Goal: Task Accomplishment & Management: Manage account settings

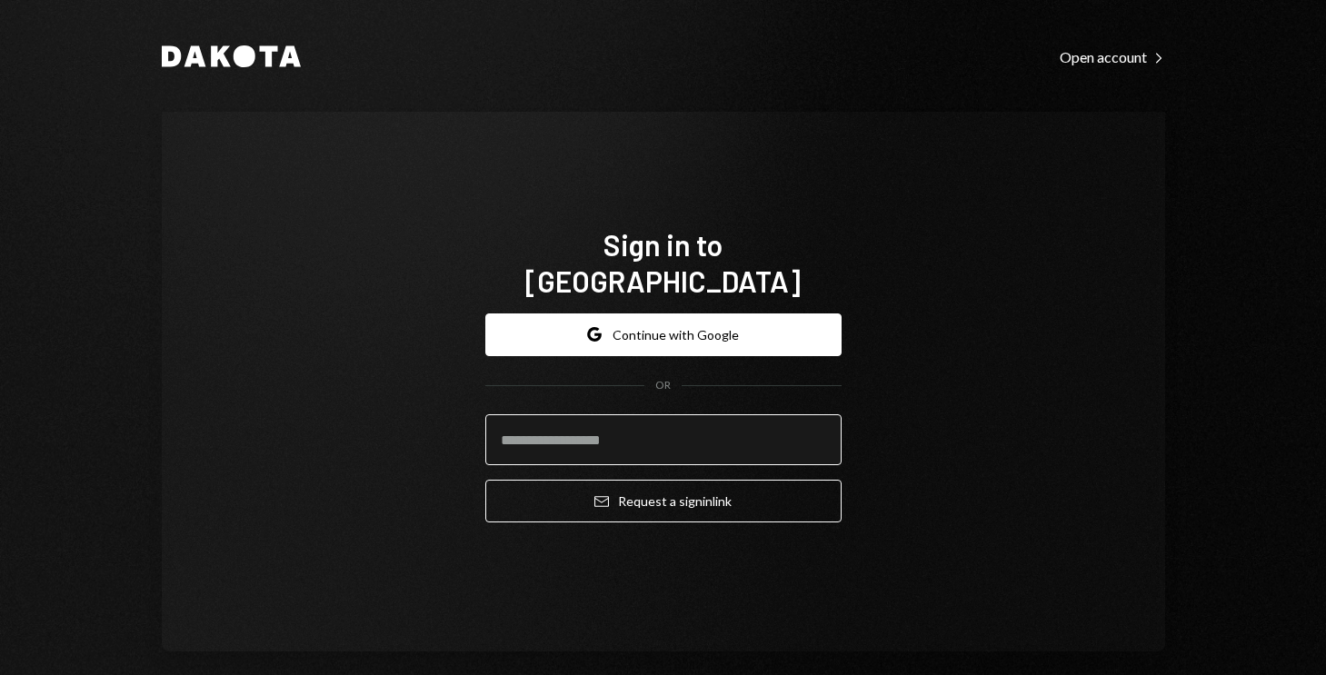
click at [695, 429] on input "email" at bounding box center [663, 439] width 356 height 51
paste input "**********"
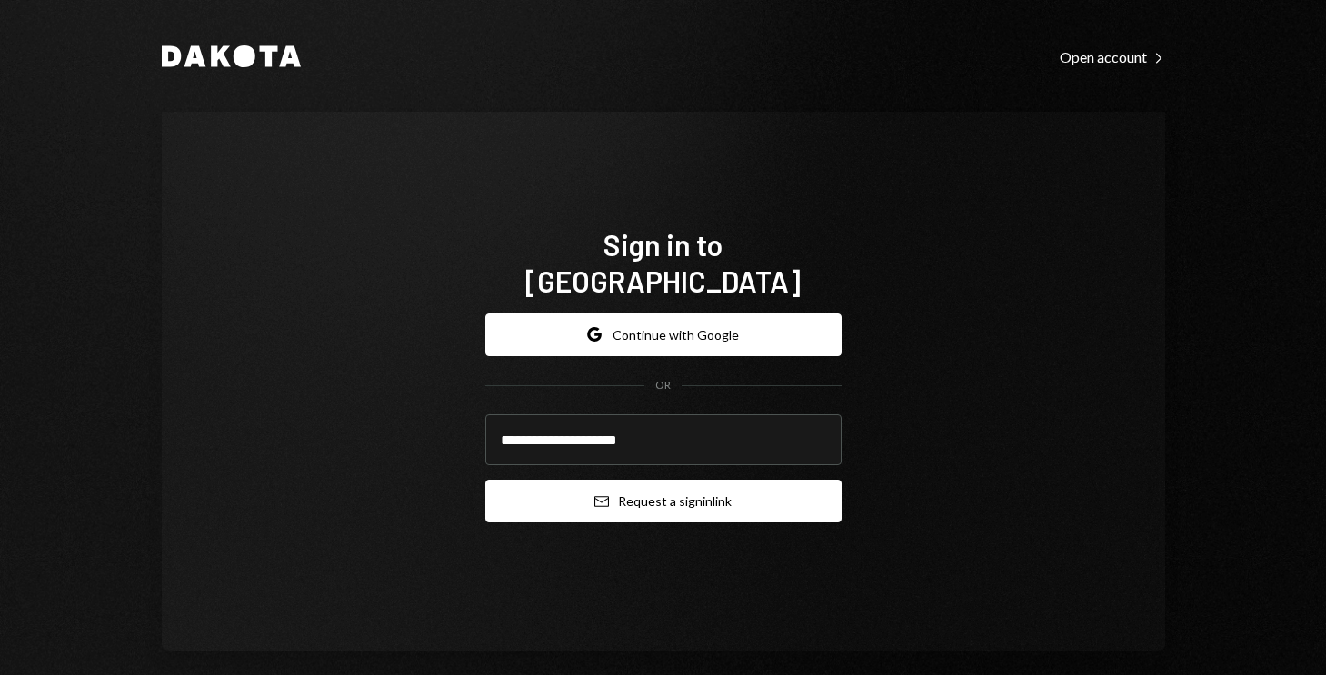
type input "**********"
click at [680, 485] on button "Email Request a sign in link" at bounding box center [663, 501] width 356 height 43
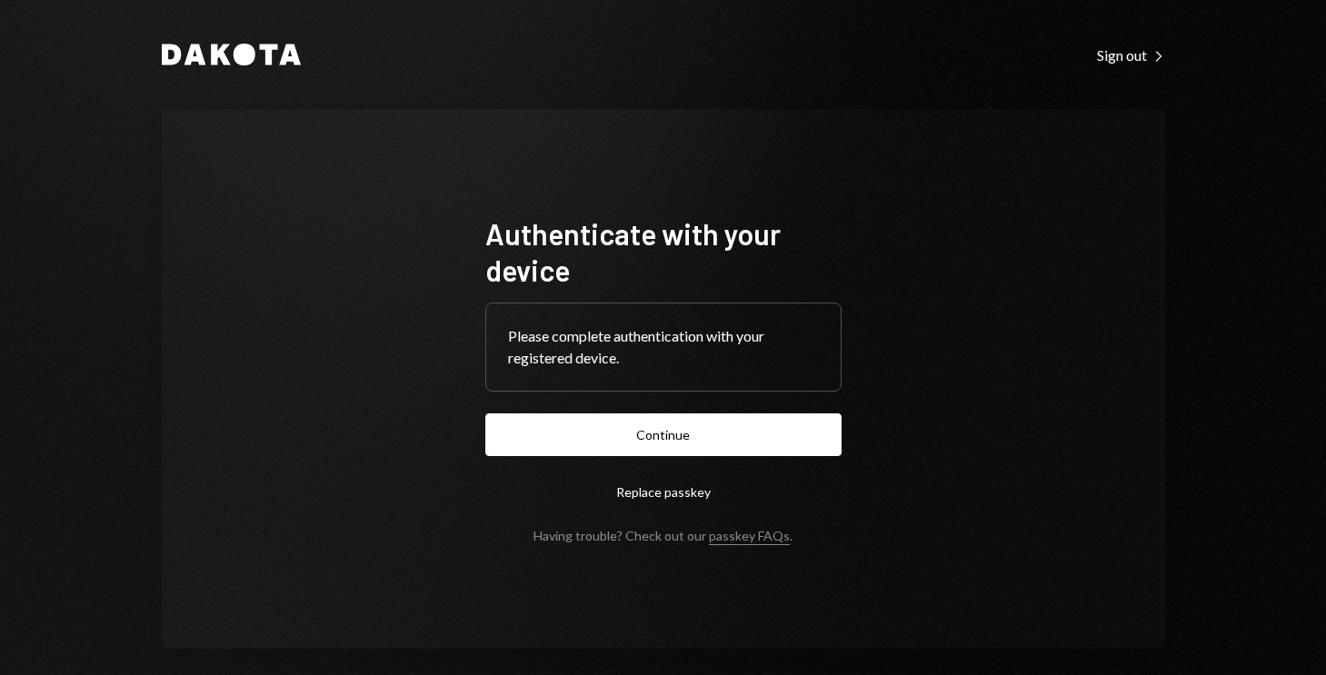
click at [588, 463] on form "Authenticate with your device Please complete authentication with your register…" at bounding box center [663, 379] width 356 height 328
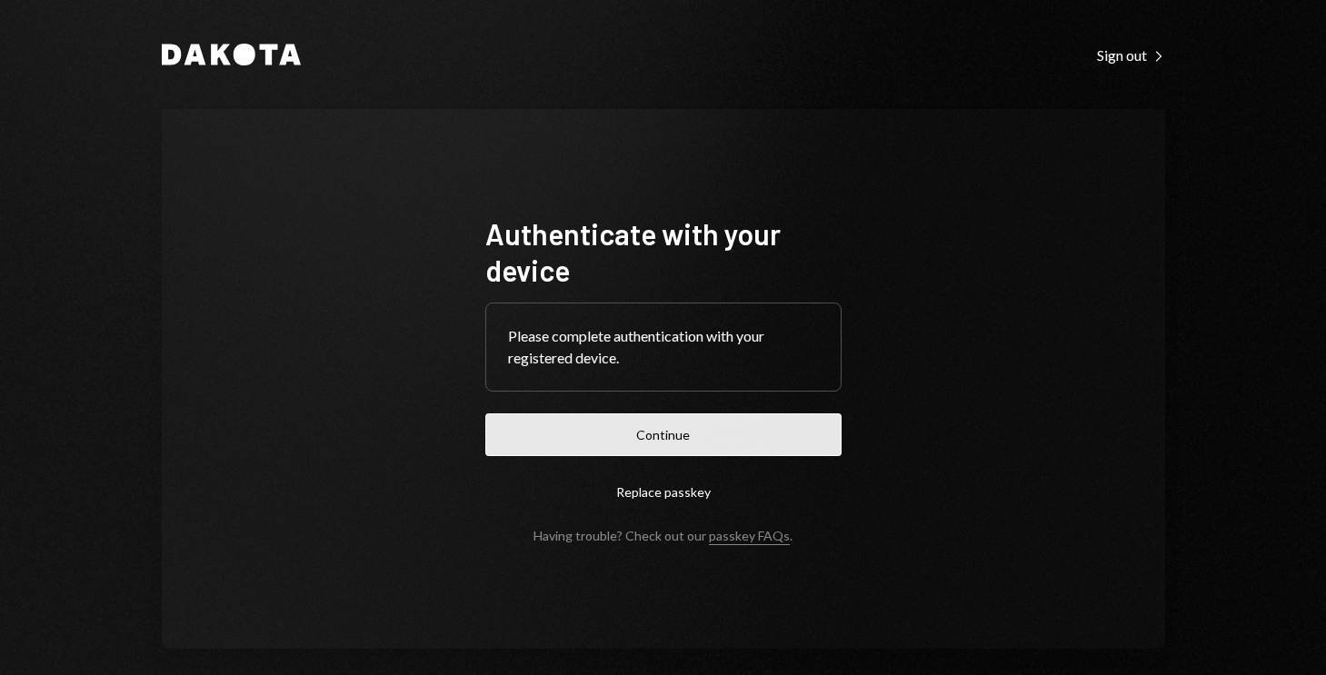
click at [578, 442] on button "Continue" at bounding box center [663, 434] width 356 height 43
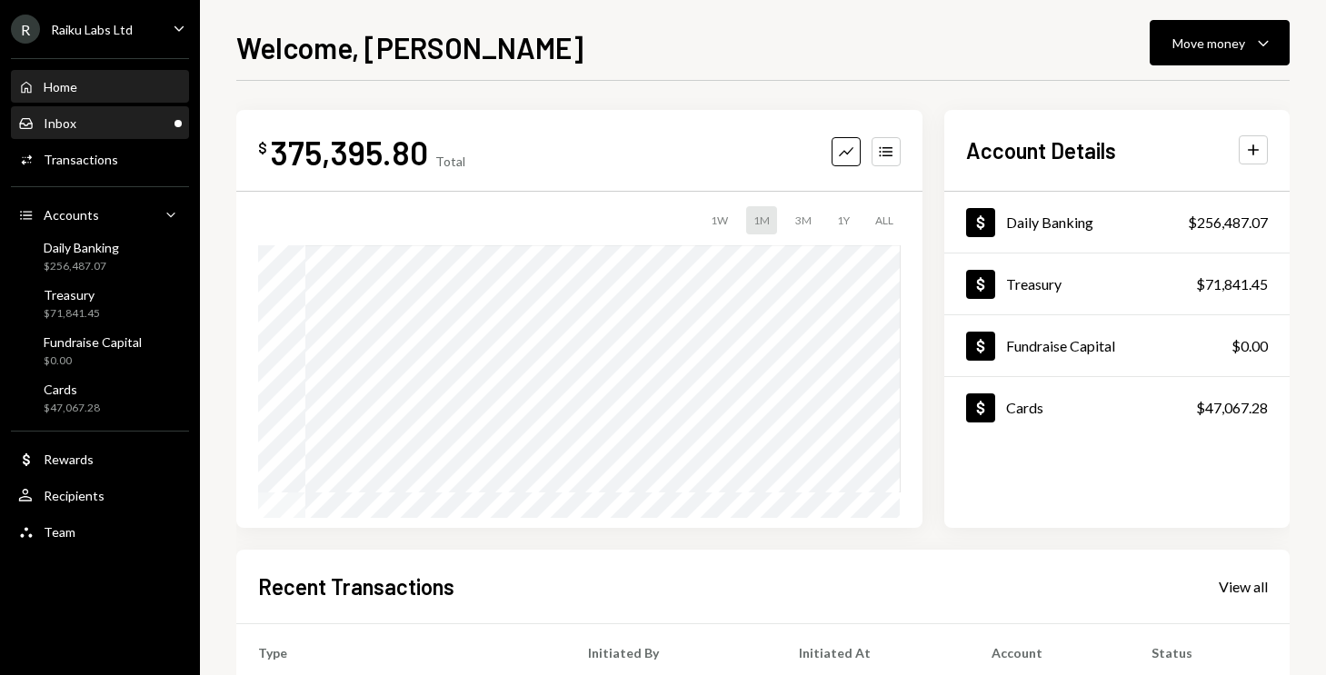
click at [101, 124] on div "Inbox Inbox" at bounding box center [100, 123] width 164 height 16
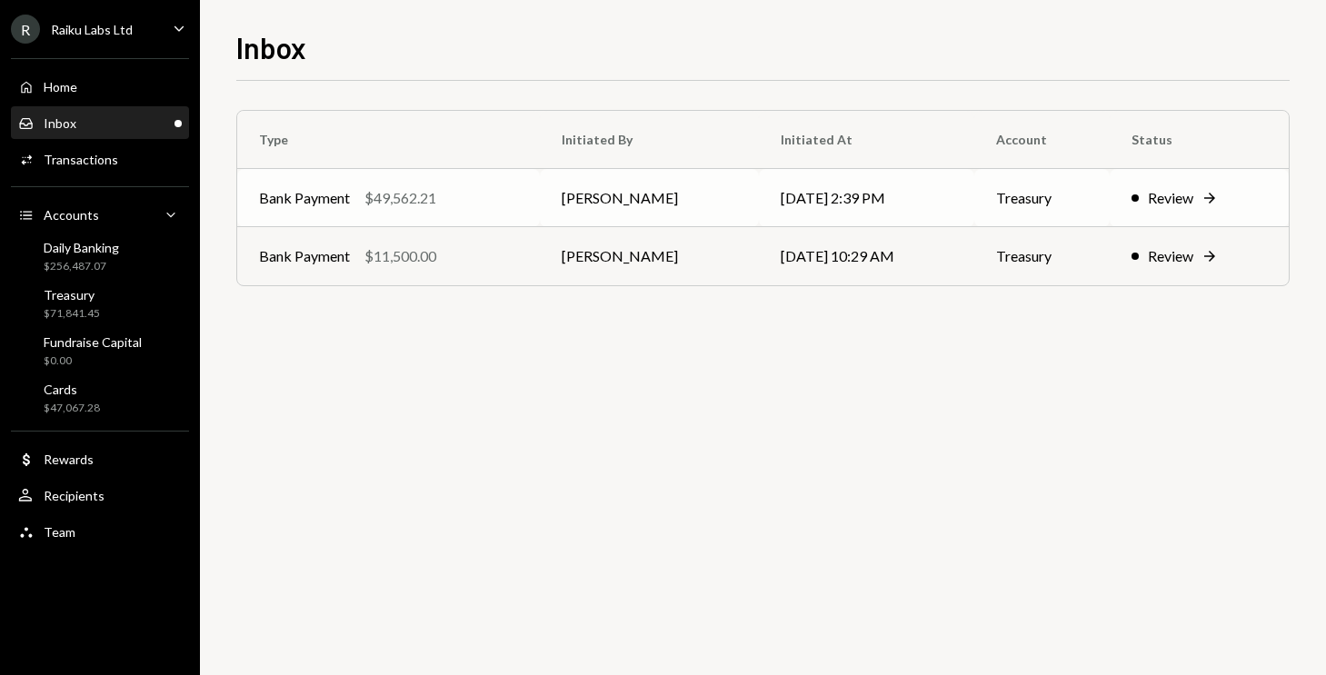
click at [1154, 202] on div "Review" at bounding box center [1170, 198] width 45 height 22
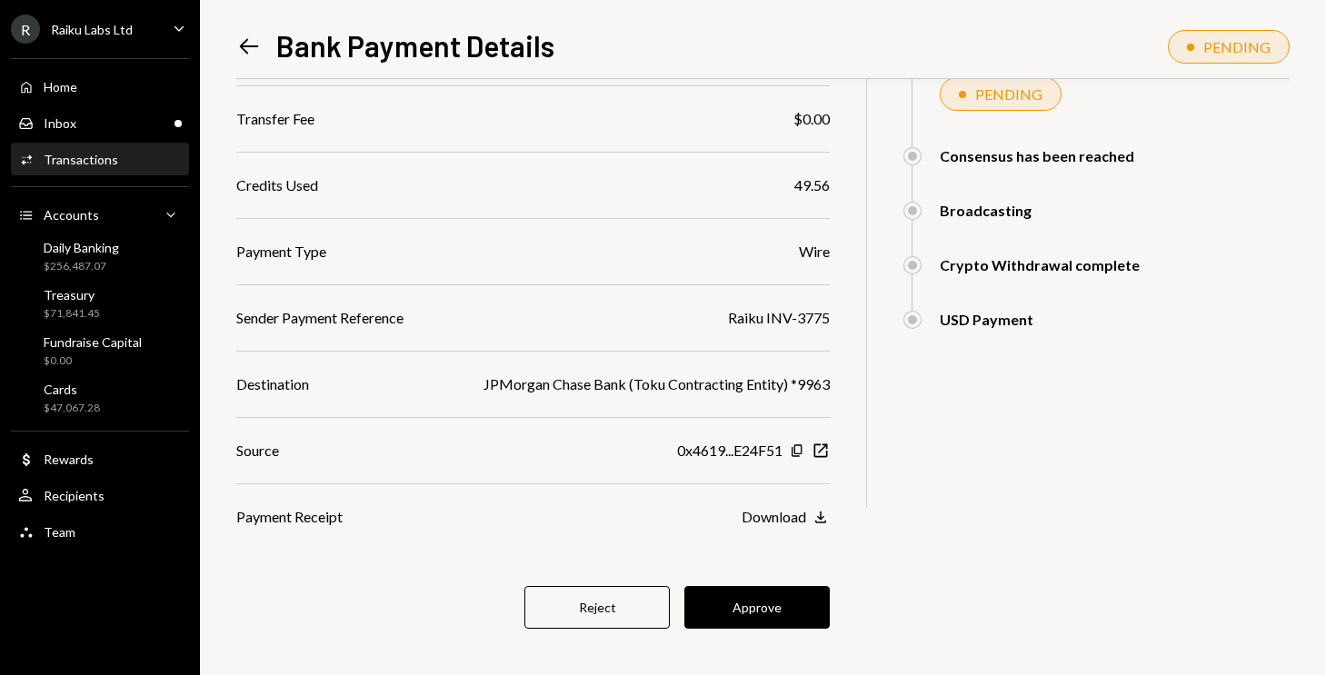
scroll to position [257, 0]
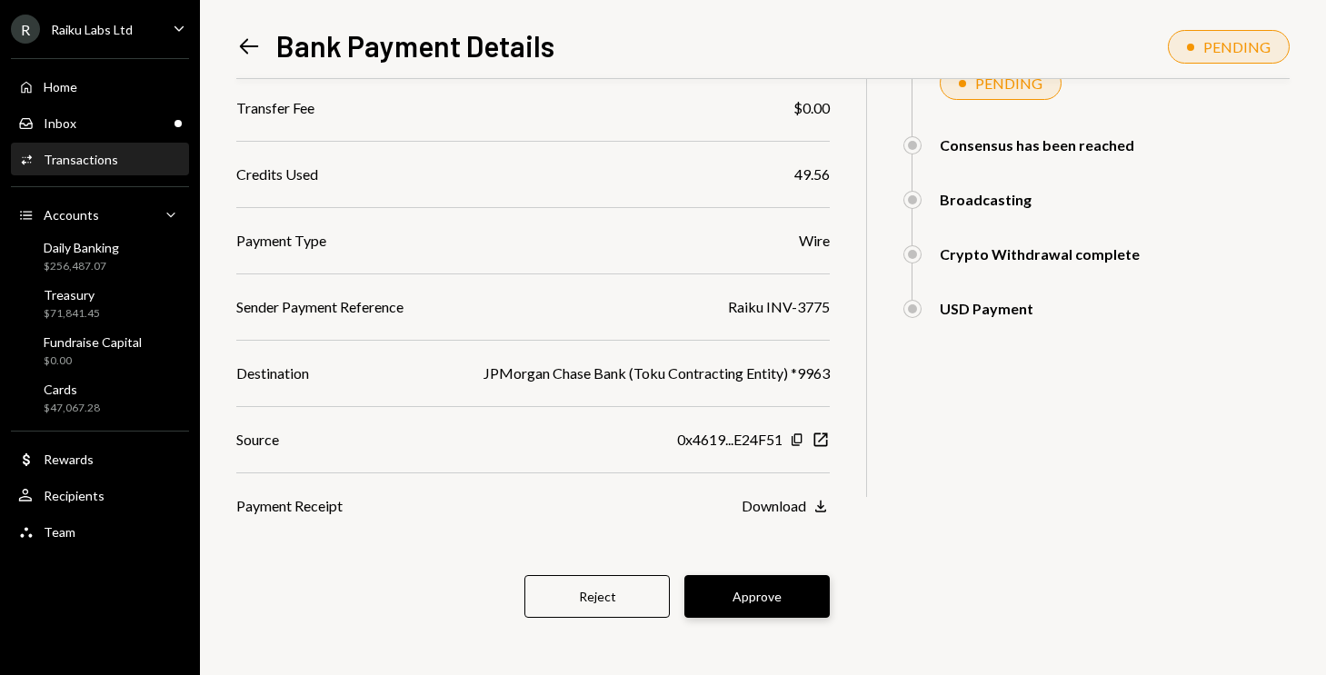
click at [752, 598] on button "Approve" at bounding box center [756, 596] width 145 height 43
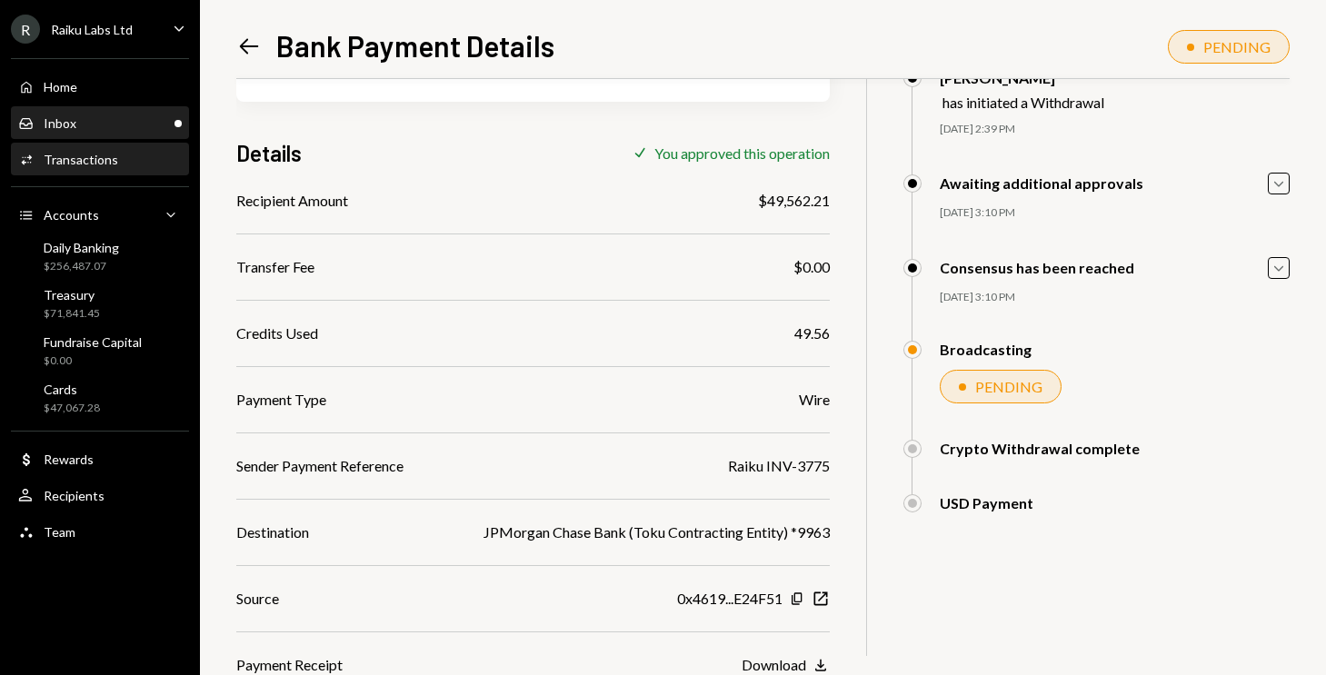
click at [106, 118] on div "Inbox Inbox" at bounding box center [100, 123] width 164 height 16
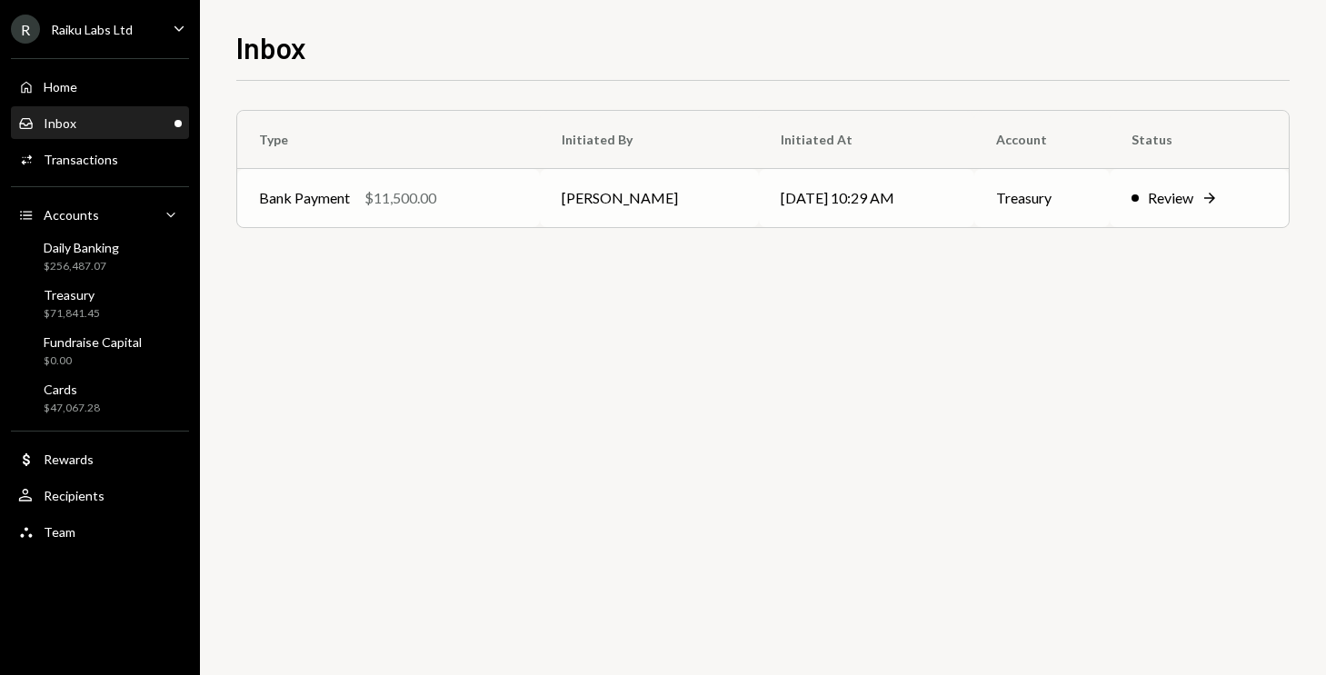
click at [1089, 194] on td "Treasury" at bounding box center [1041, 198] width 135 height 58
